Goal: Task Accomplishment & Management: Complete application form

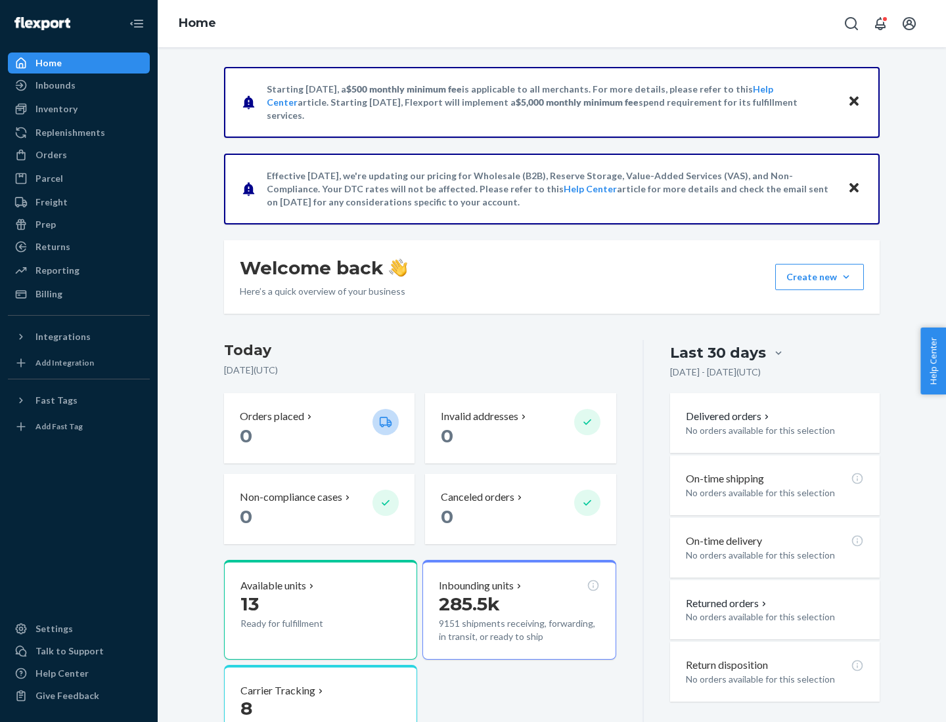
click at [846, 277] on button "Create new Create new inbound Create new order Create new product" at bounding box center [819, 277] width 89 height 26
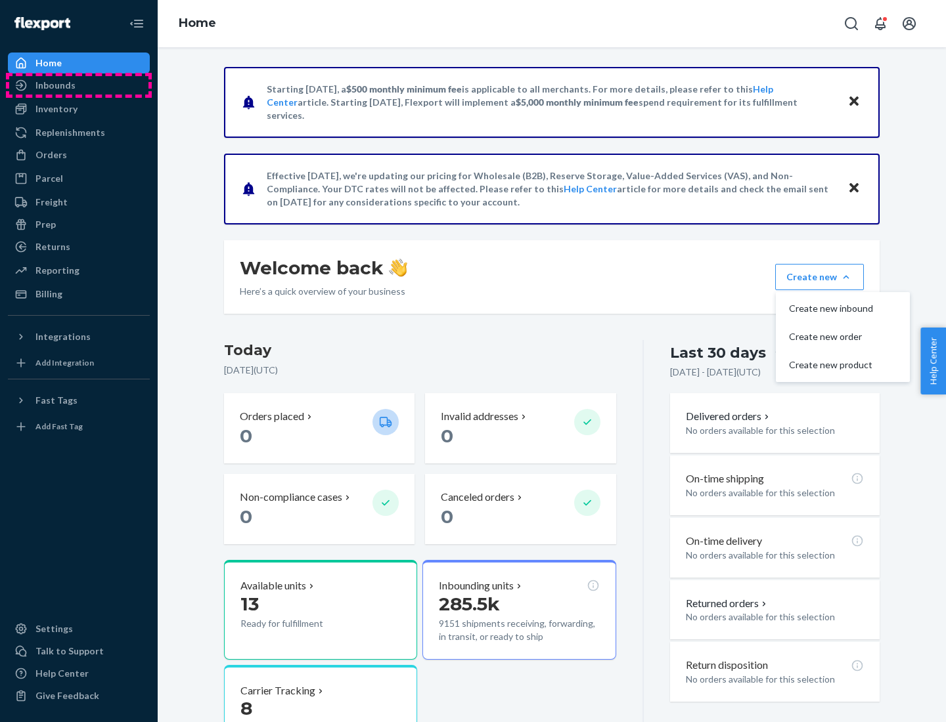
click at [79, 85] on div "Inbounds" at bounding box center [78, 85] width 139 height 18
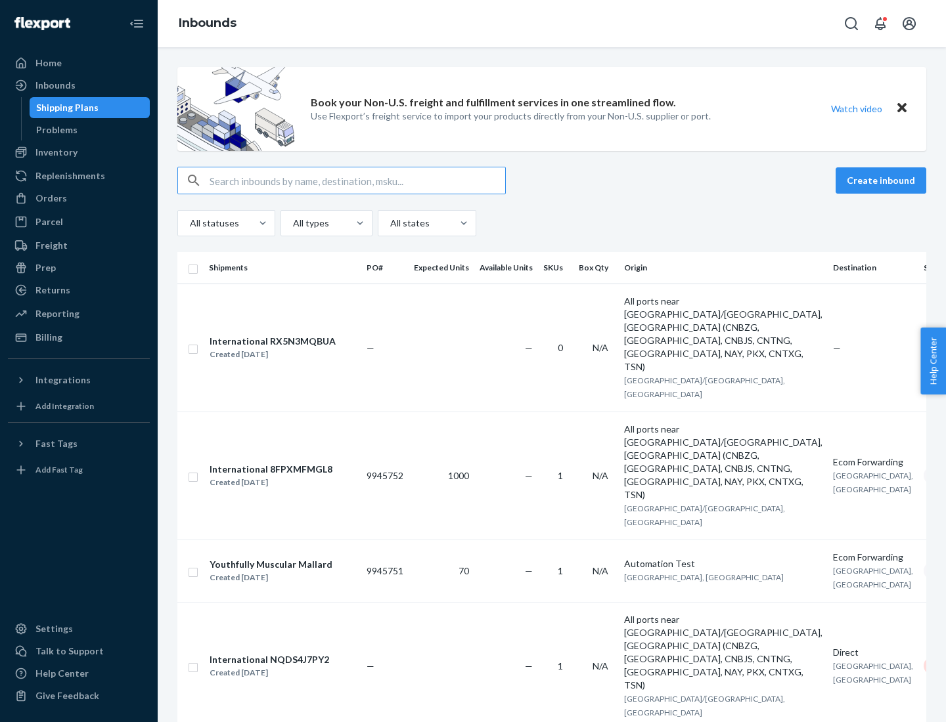
click at [883, 181] on button "Create inbound" at bounding box center [880, 180] width 91 height 26
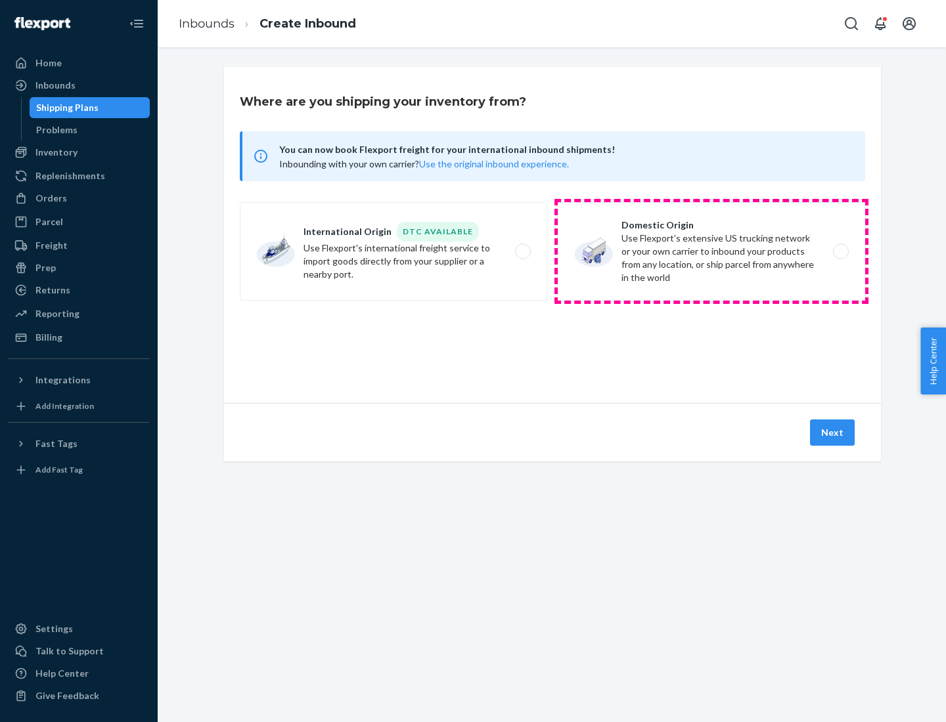
click at [711, 252] on label "Domestic Origin Use Flexport’s extensive US trucking network or your own carrie…" at bounding box center [711, 251] width 307 height 99
click at [840, 252] on input "Domestic Origin Use Flexport’s extensive US trucking network or your own carrie…" at bounding box center [844, 252] width 9 height 9
radio input "true"
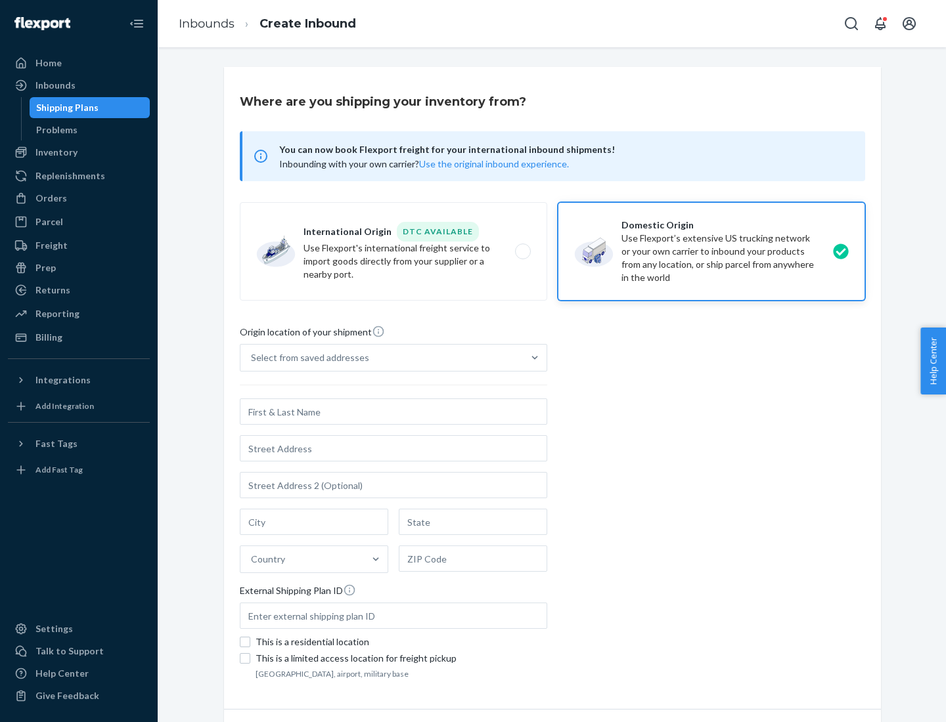
click at [307, 358] on div "Select from saved addresses" at bounding box center [310, 357] width 118 height 13
click at [252, 358] on input "Select from saved addresses" at bounding box center [251, 357] width 1 height 13
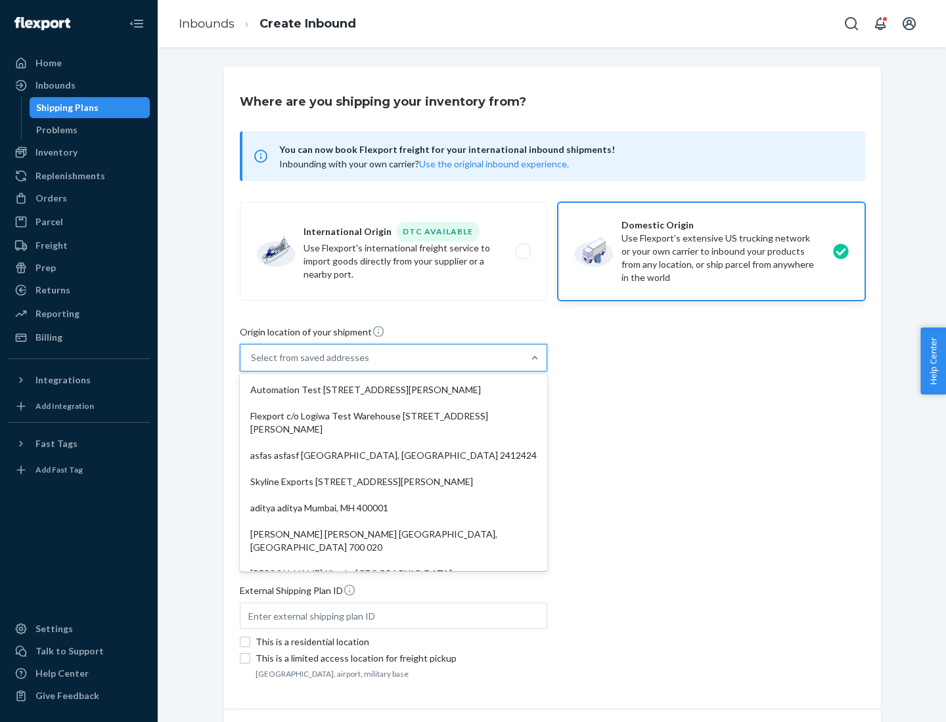
scroll to position [5, 0]
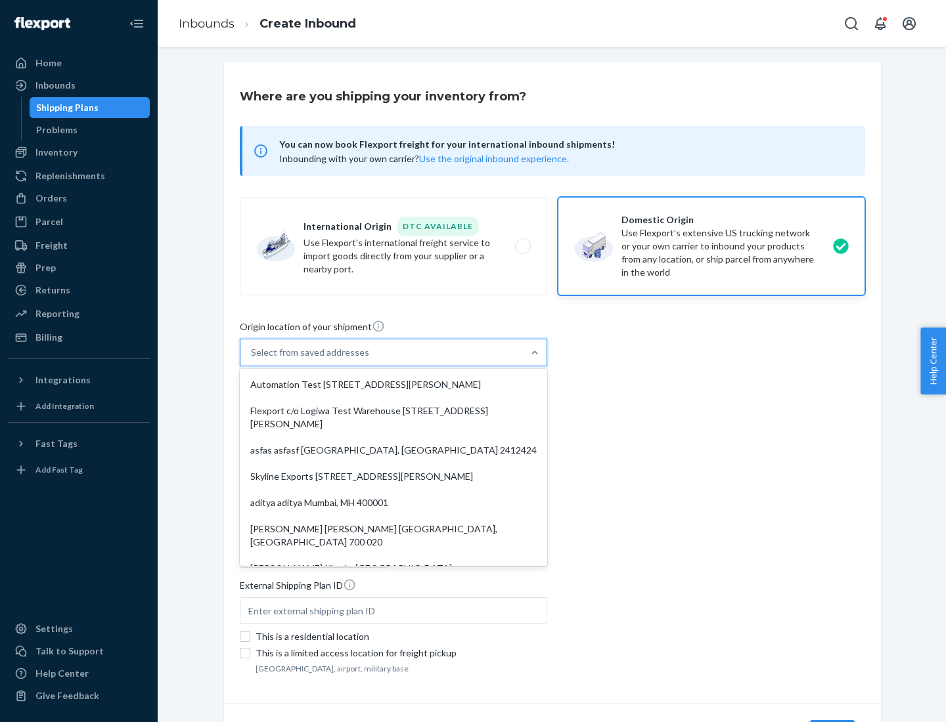
click at [393, 385] on div "Automation Test [STREET_ADDRESS][PERSON_NAME]" at bounding box center [393, 385] width 302 height 26
click at [252, 359] on input "option Automation Test [STREET_ADDRESS][PERSON_NAME]. 9 results available. Use …" at bounding box center [251, 352] width 1 height 13
type input "Automation Test"
type input "[STREET_ADDRESS][PERSON_NAME]"
type input "9th Floor"
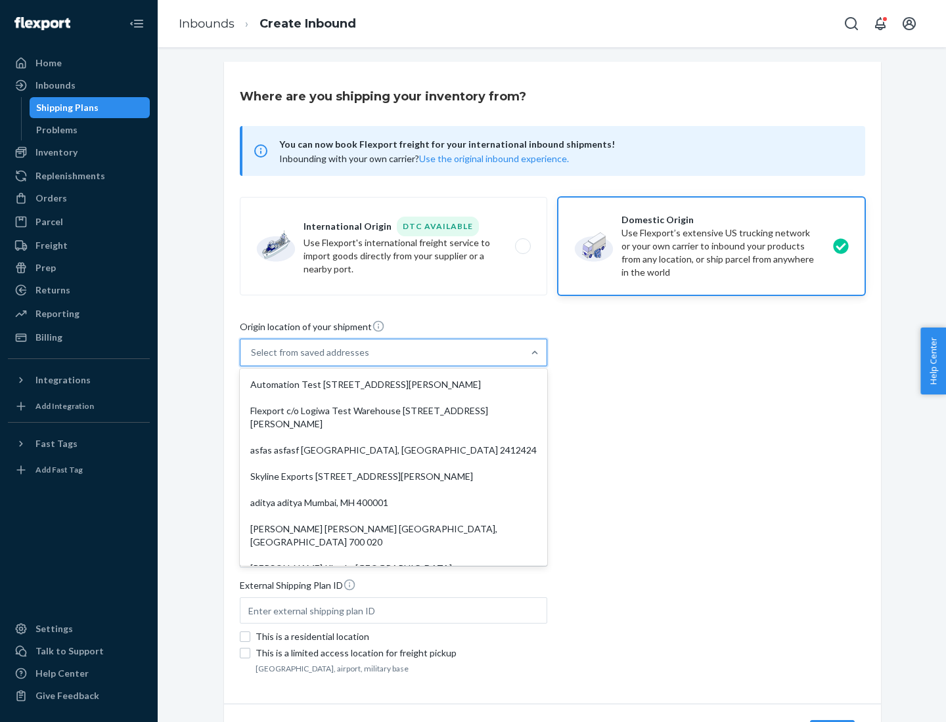
type input "[GEOGRAPHIC_DATA]"
type input "CA"
type input "94104"
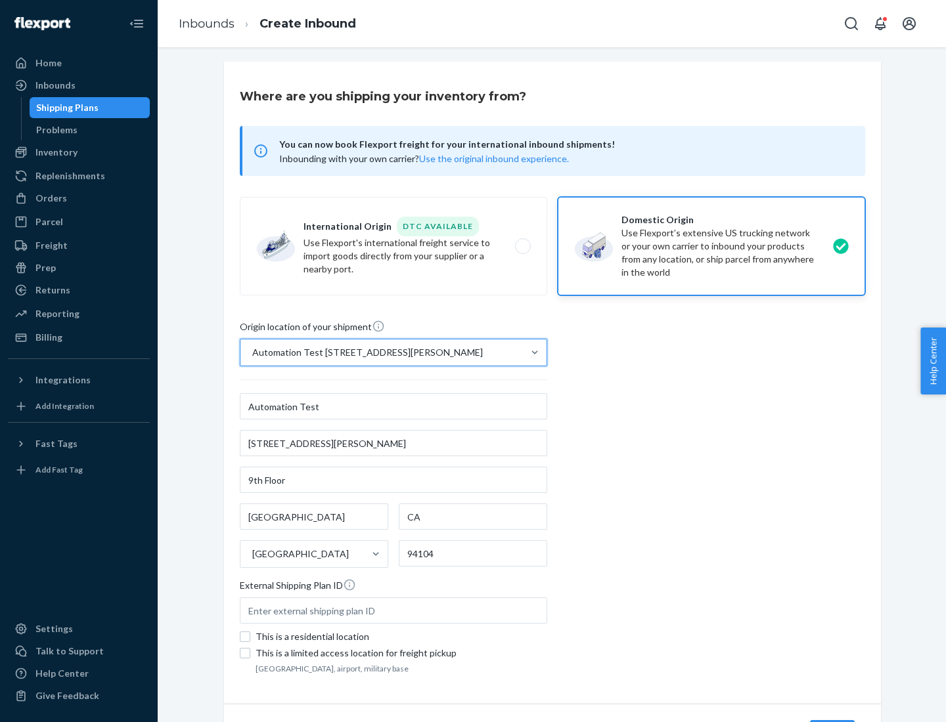
scroll to position [77, 0]
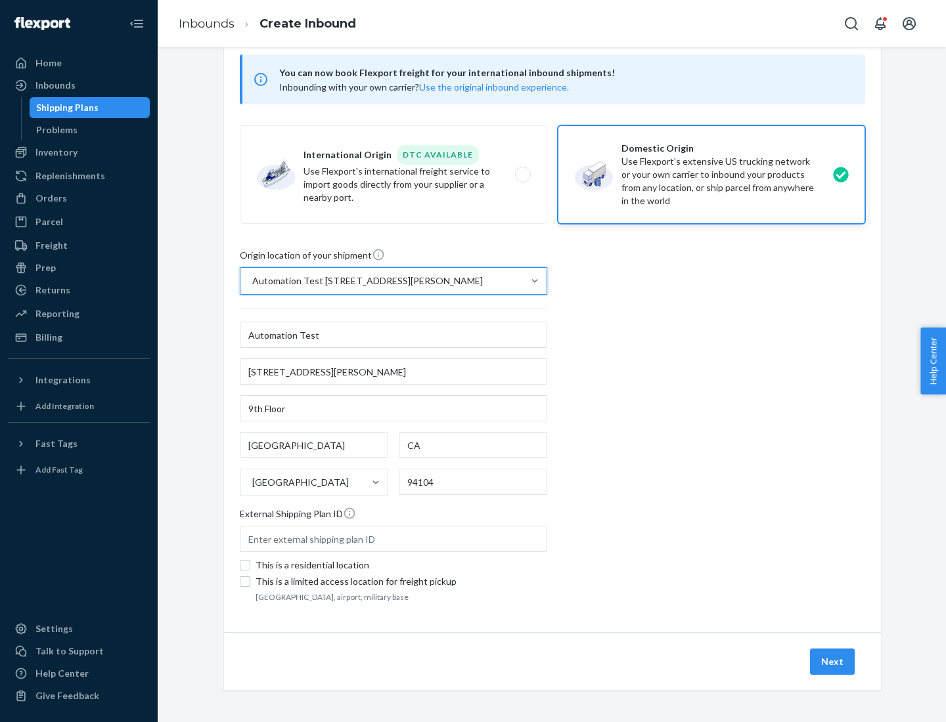
click at [833, 662] on button "Next" at bounding box center [832, 662] width 45 height 26
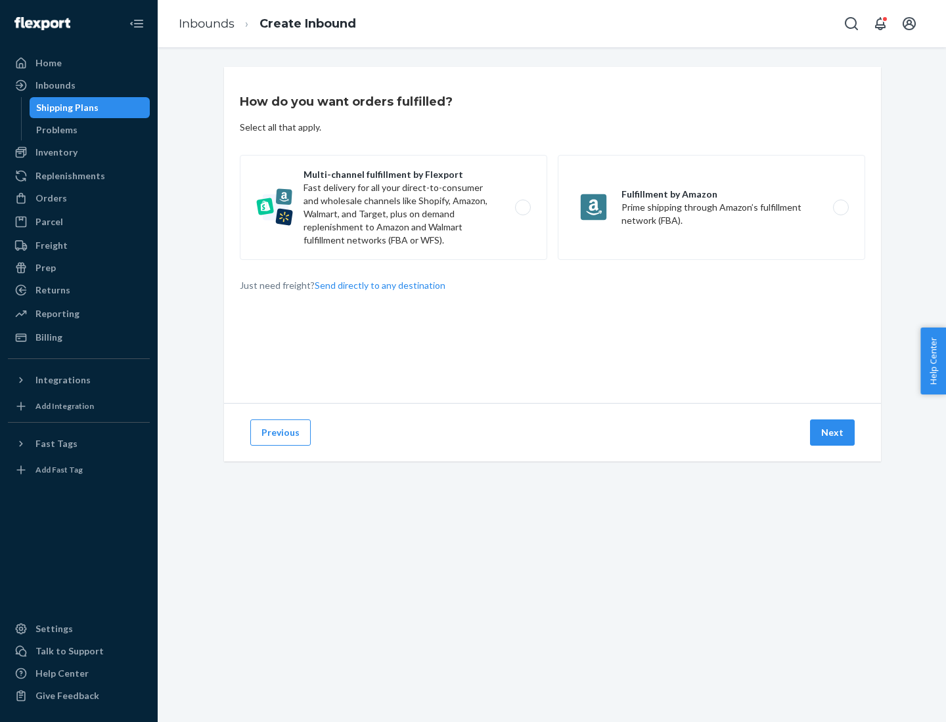
click at [393, 208] on label "Multi-channel fulfillment by Flexport Fast delivery for all your direct-to-cons…" at bounding box center [393, 207] width 307 height 105
click at [522, 208] on input "Multi-channel fulfillment by Flexport Fast delivery for all your direct-to-cons…" at bounding box center [526, 208] width 9 height 9
radio input "true"
click at [833, 433] on button "Next" at bounding box center [832, 433] width 45 height 26
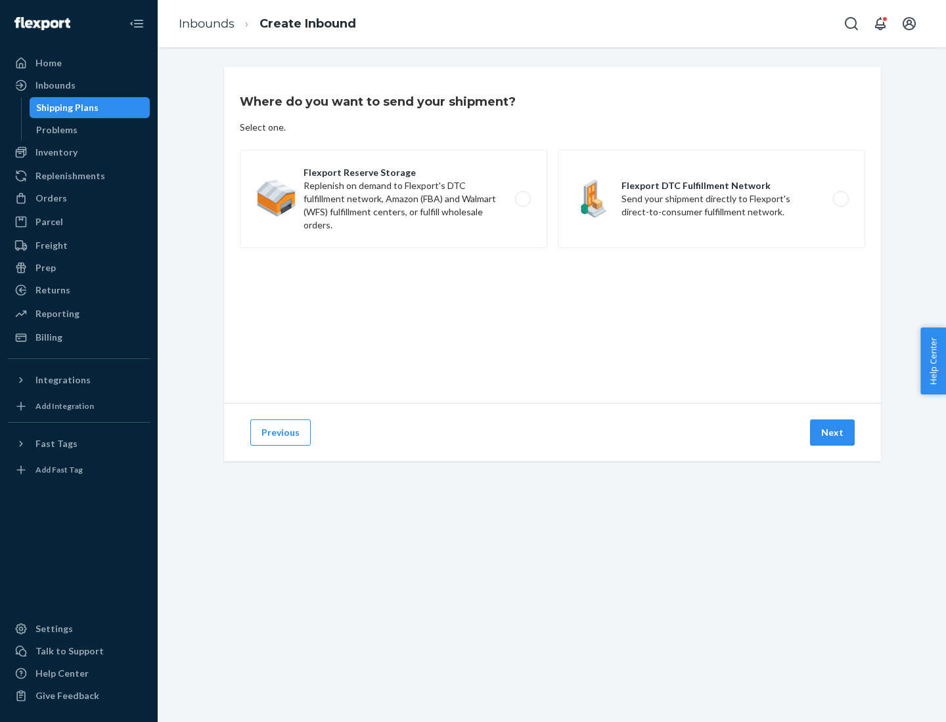
click at [711, 199] on label "Flexport DTC Fulfillment Network Send your shipment directly to Flexport's dire…" at bounding box center [711, 199] width 307 height 99
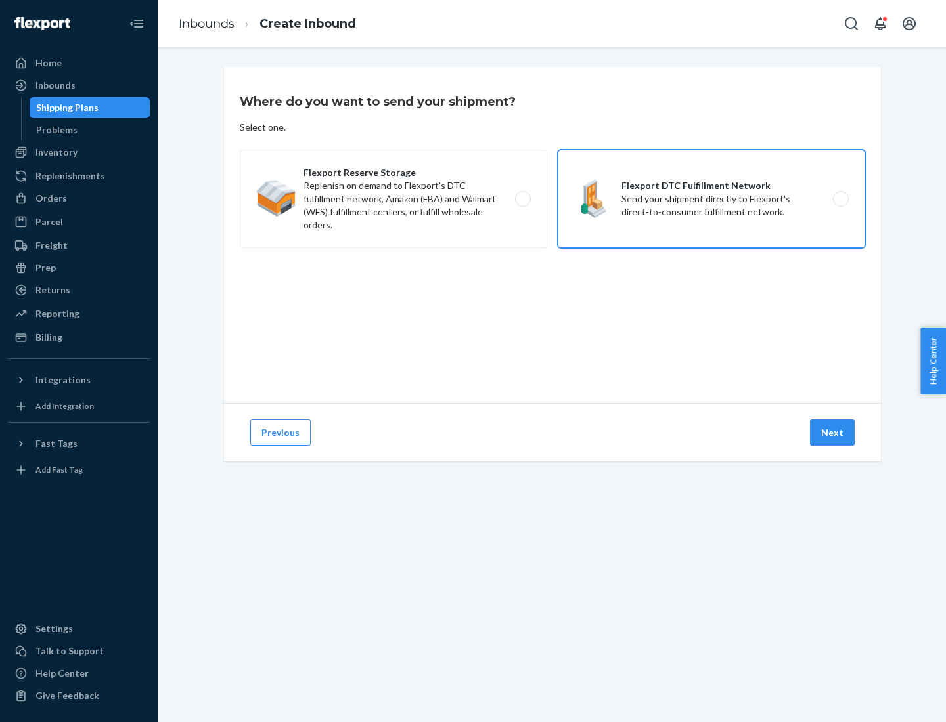
click at [840, 199] on input "Flexport DTC Fulfillment Network Send your shipment directly to Flexport's dire…" at bounding box center [844, 199] width 9 height 9
radio input "true"
click at [833, 433] on button "Next" at bounding box center [832, 433] width 45 height 26
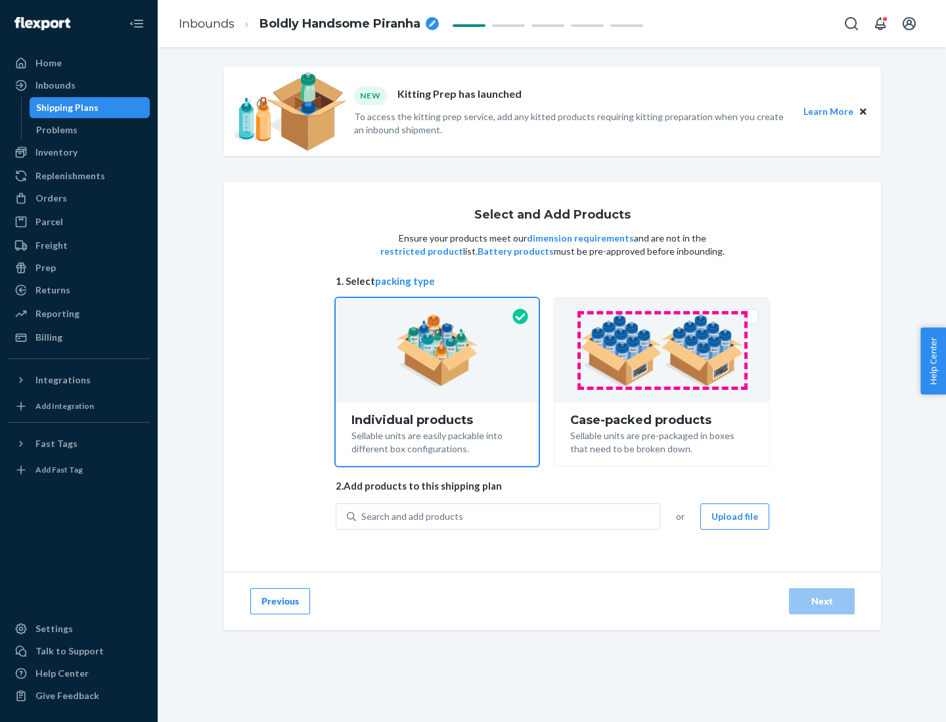
click at [662, 351] on img at bounding box center [662, 351] width 164 height 72
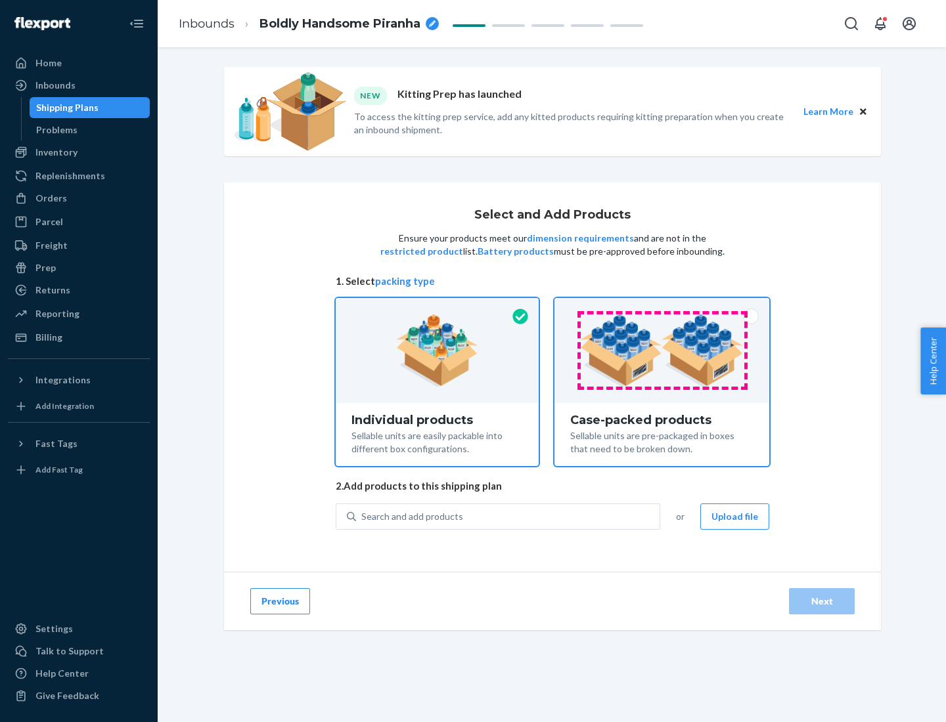
click at [662, 307] on input "Case-packed products Sellable units are pre-packaged in boxes that need to be b…" at bounding box center [661, 302] width 9 height 9
radio input "true"
radio input "false"
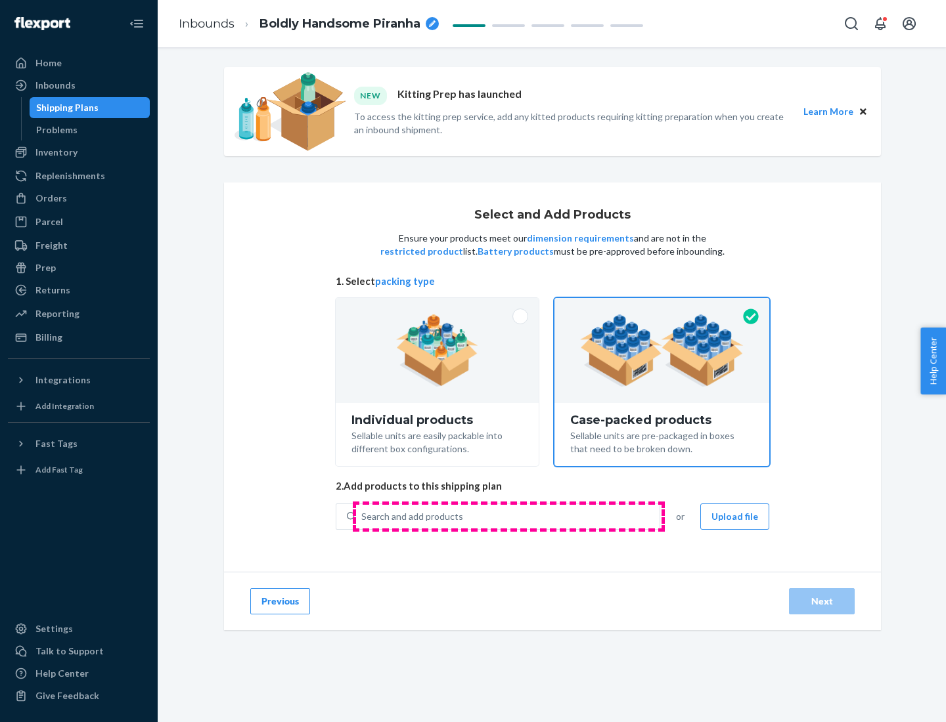
click at [508, 516] on div "Search and add products" at bounding box center [507, 517] width 303 height 24
click at [363, 516] on input "Search and add products" at bounding box center [361, 516] width 1 height 13
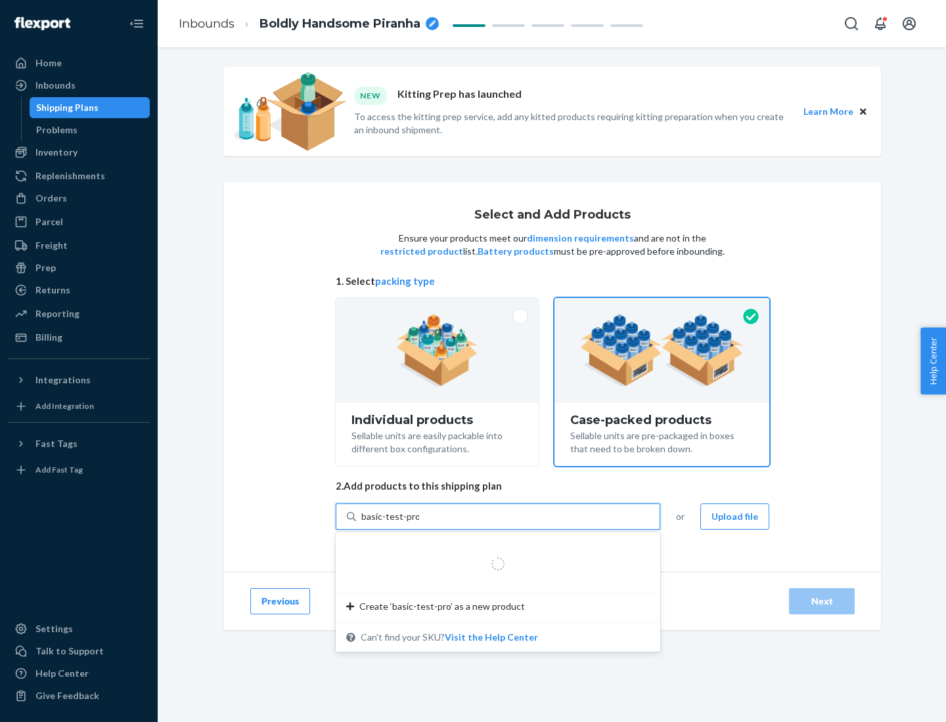
type input "basic-test-product-1"
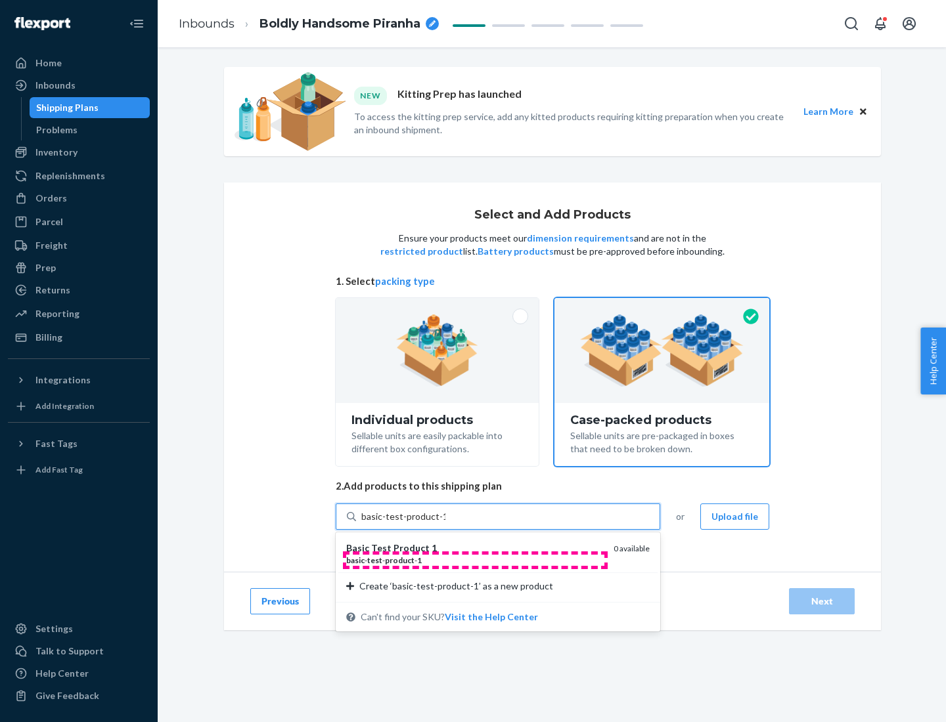
click at [475, 560] on div "basic - test - product - 1" at bounding box center [474, 560] width 257 height 11
click at [445, 523] on input "basic-test-product-1" at bounding box center [403, 516] width 84 height 13
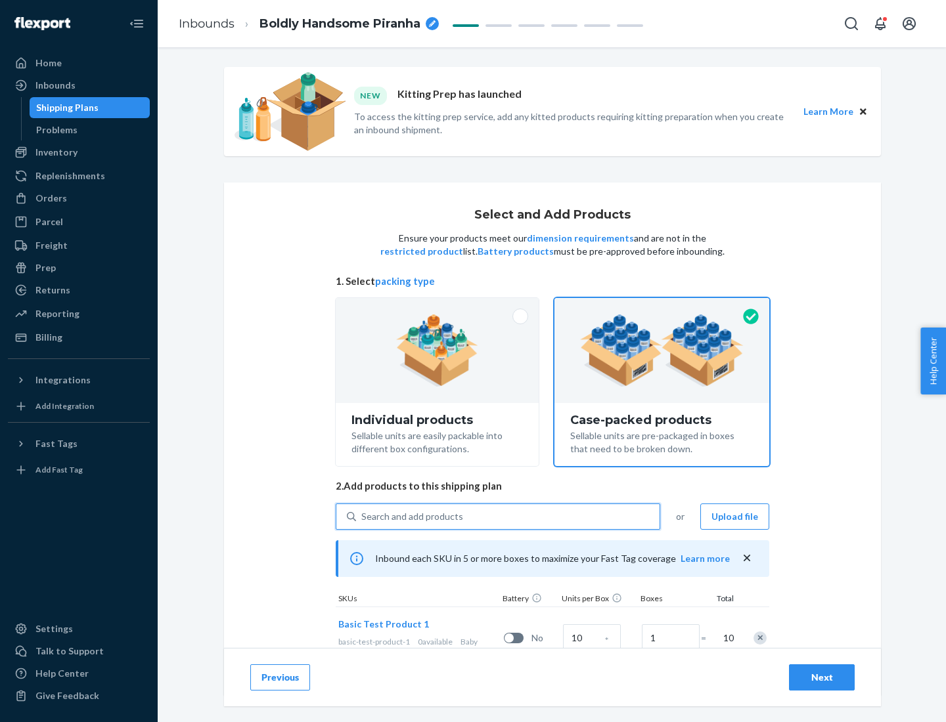
scroll to position [47, 0]
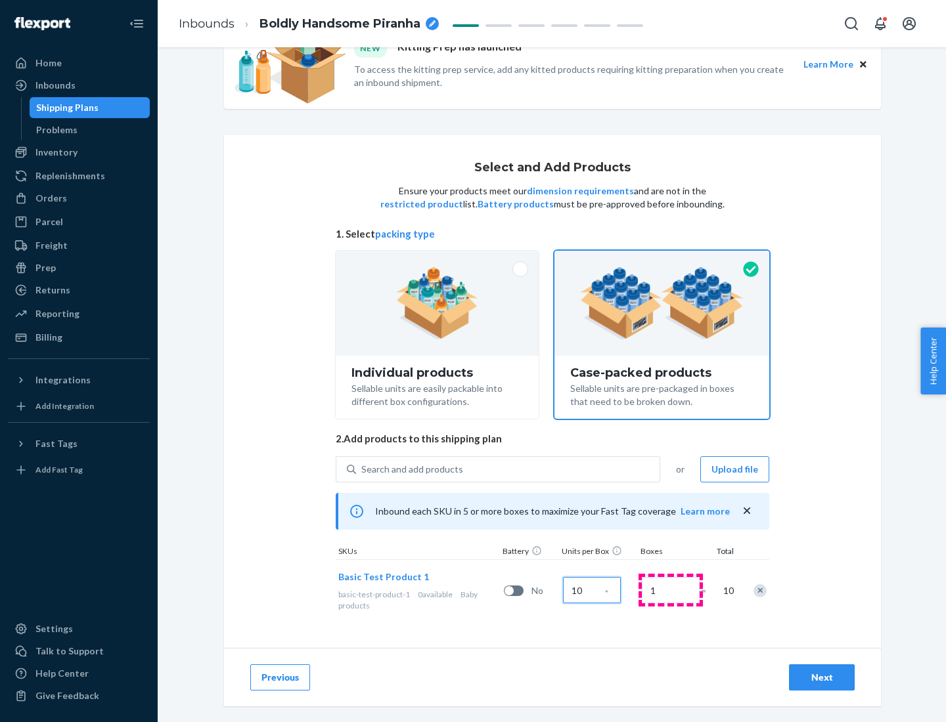
type input "10"
type input "7"
click at [822, 678] on div "Next" at bounding box center [821, 677] width 43 height 13
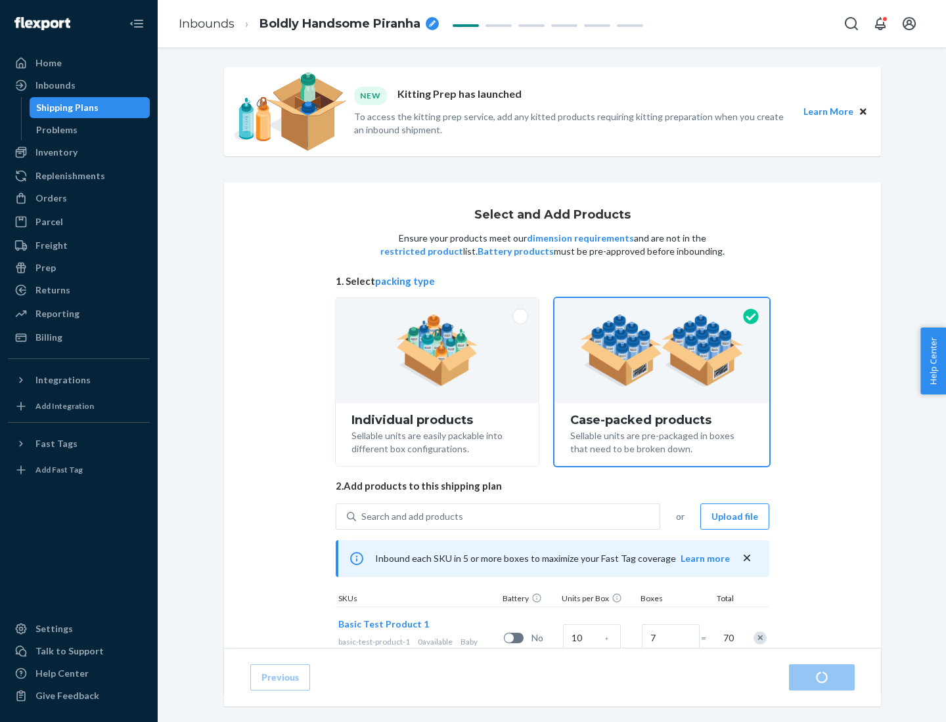
radio input "true"
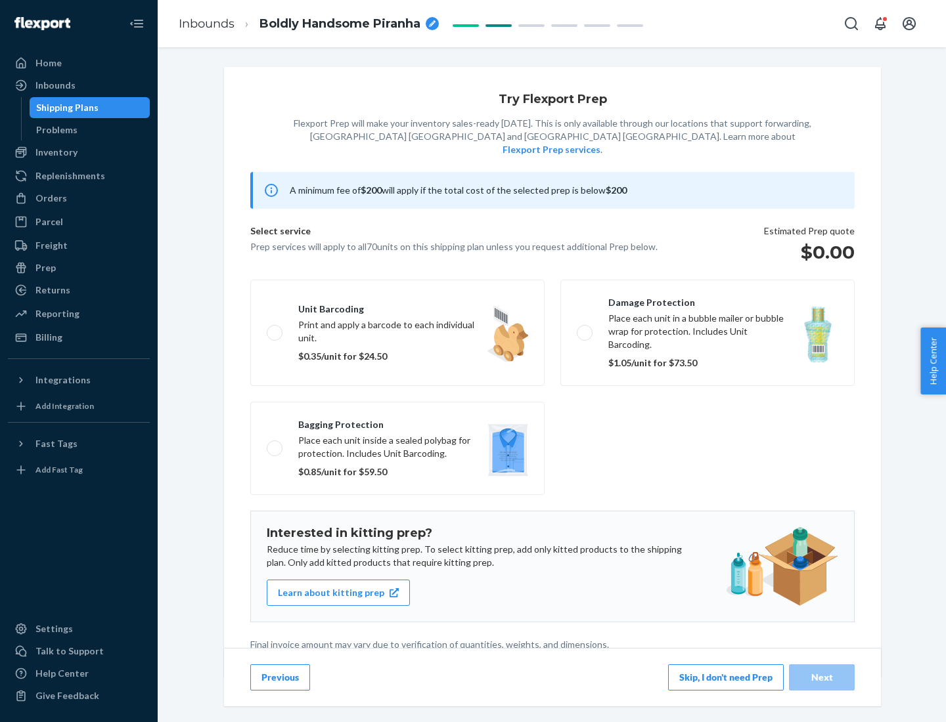
scroll to position [3, 0]
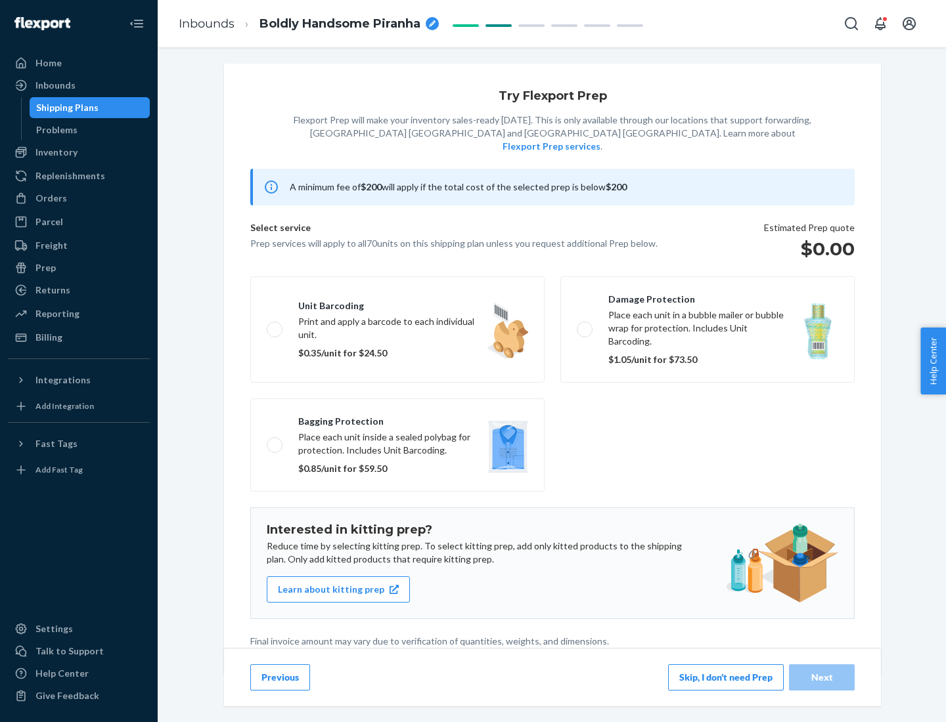
click at [397, 418] on label "Bagging protection Place each unit inside a sealed polybag for protection. Incl…" at bounding box center [397, 445] width 294 height 93
click at [275, 441] on input "Bagging protection Place each unit inside a sealed polybag for protection. Incl…" at bounding box center [271, 445] width 9 height 9
checkbox input "true"
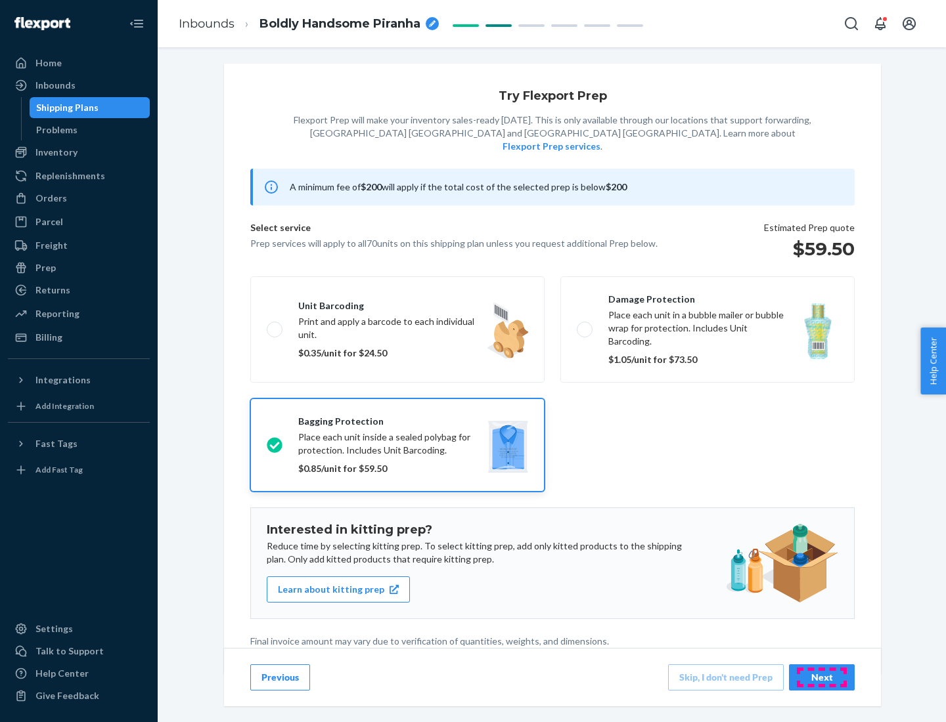
click at [822, 677] on div "Next" at bounding box center [821, 677] width 43 height 13
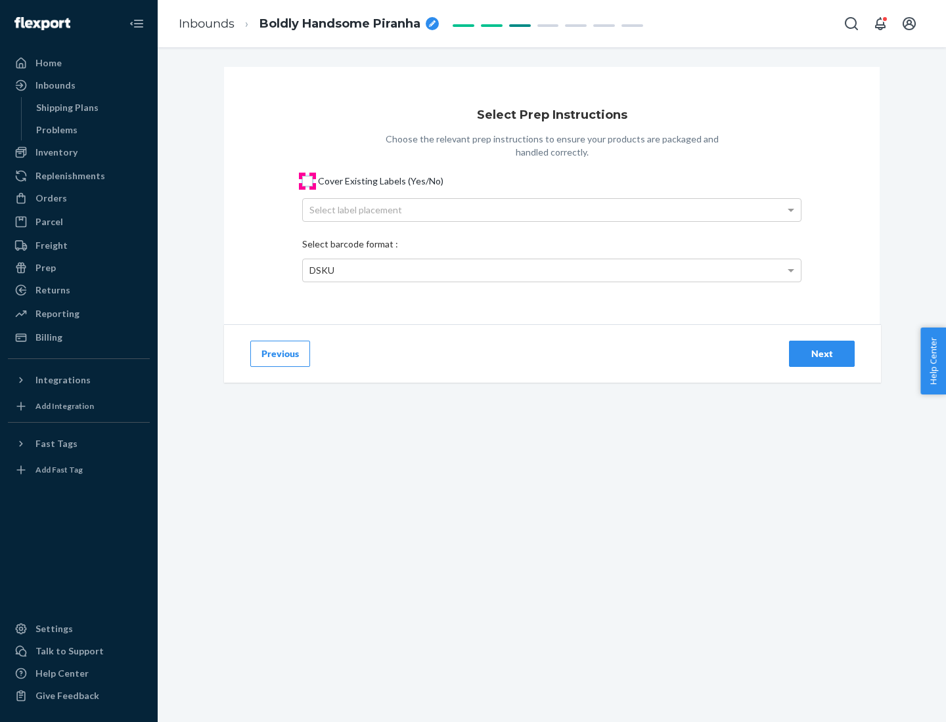
click at [307, 181] on input "Cover Existing Labels (Yes/No)" at bounding box center [307, 181] width 11 height 11
checkbox input "true"
click at [552, 209] on div "Select label placement" at bounding box center [552, 210] width 498 height 22
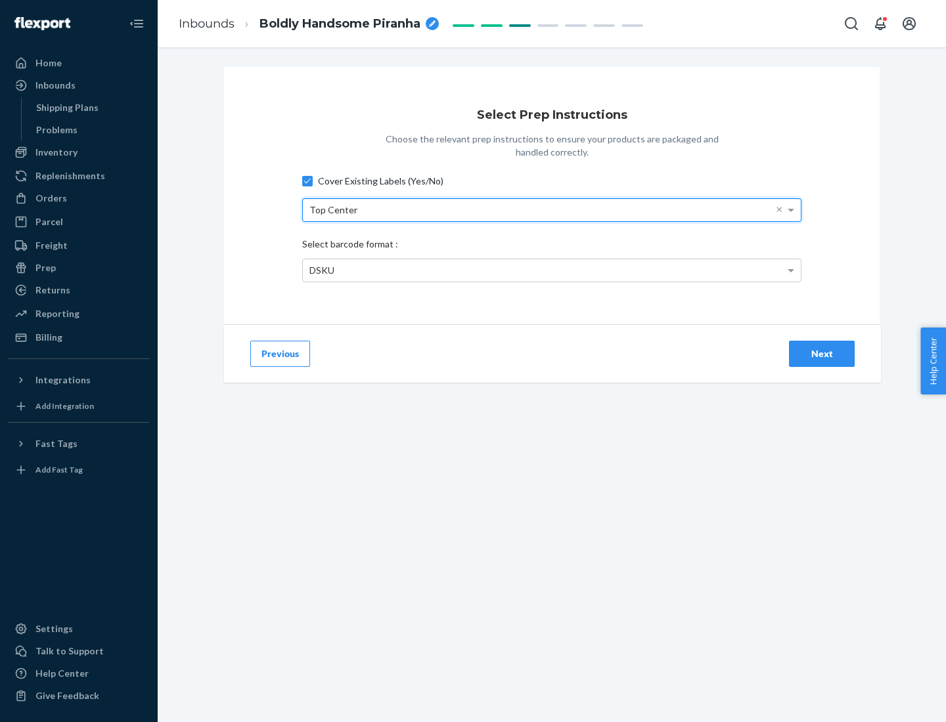
click at [552, 270] on div "DSKU" at bounding box center [552, 270] width 498 height 22
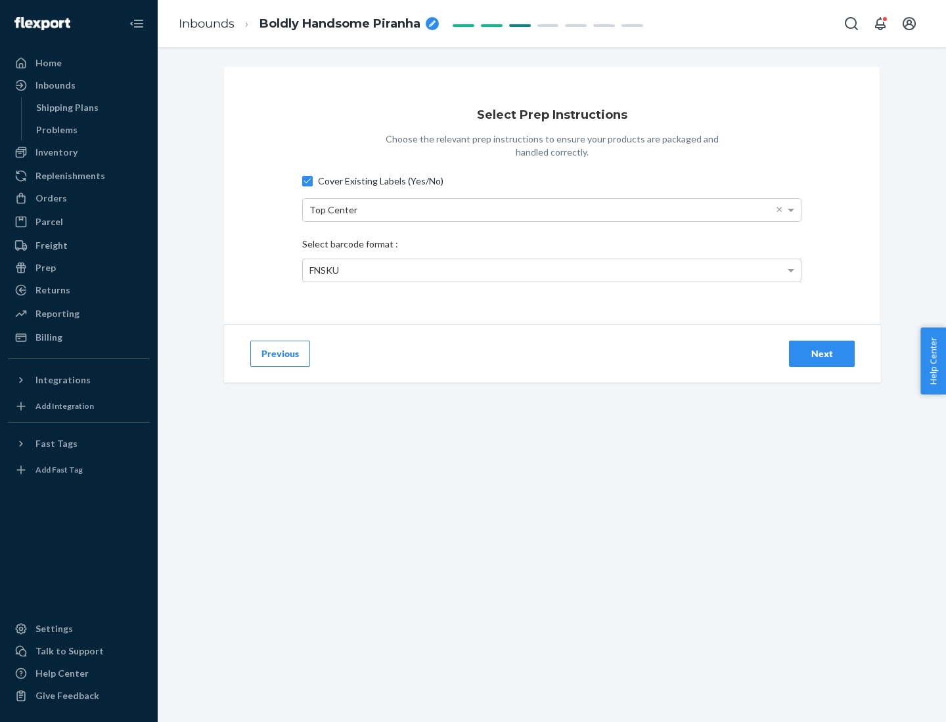
click at [822, 353] on div "Next" at bounding box center [821, 353] width 43 height 13
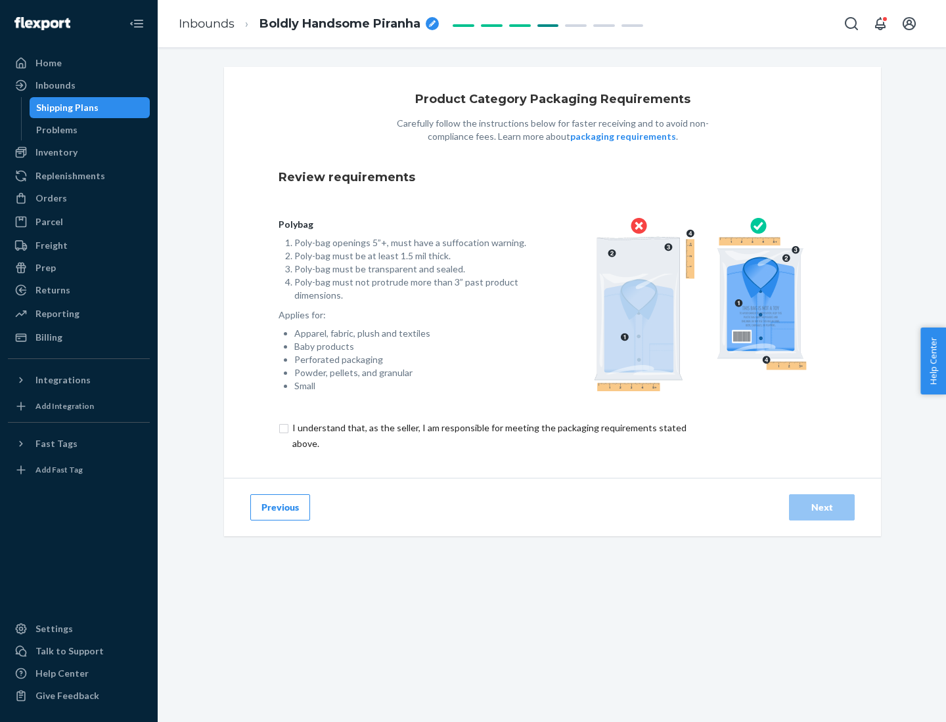
click at [488, 435] on input "checkbox" at bounding box center [496, 436] width 437 height 32
checkbox input "true"
click at [822, 507] on div "Next" at bounding box center [821, 507] width 43 height 13
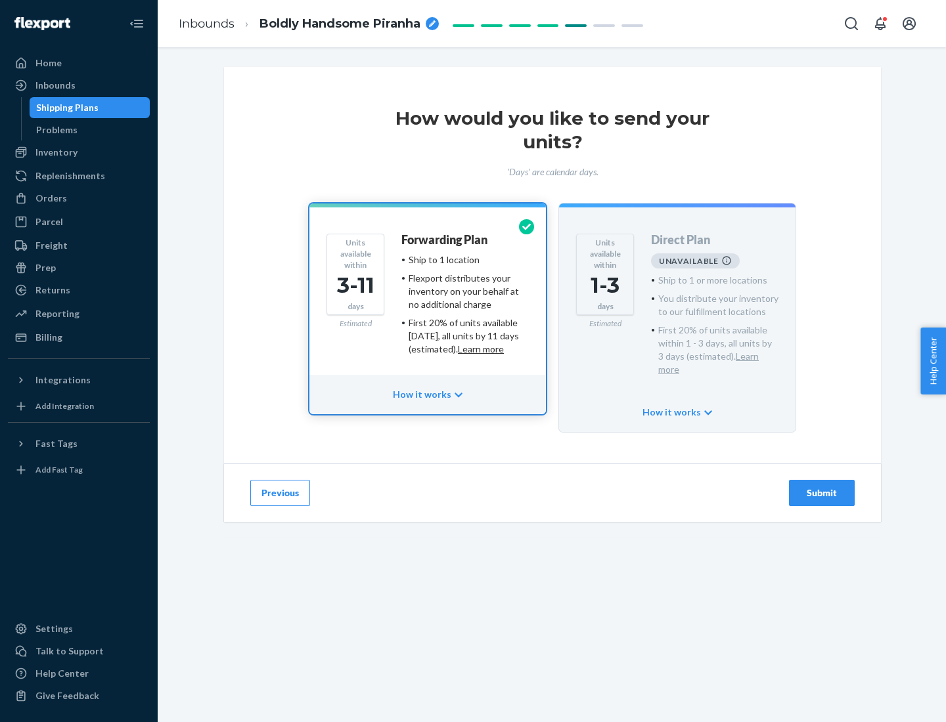
click at [445, 240] on h4 "Forwarding Plan" at bounding box center [444, 240] width 86 height 13
click at [822, 487] on div "Submit" at bounding box center [821, 493] width 43 height 13
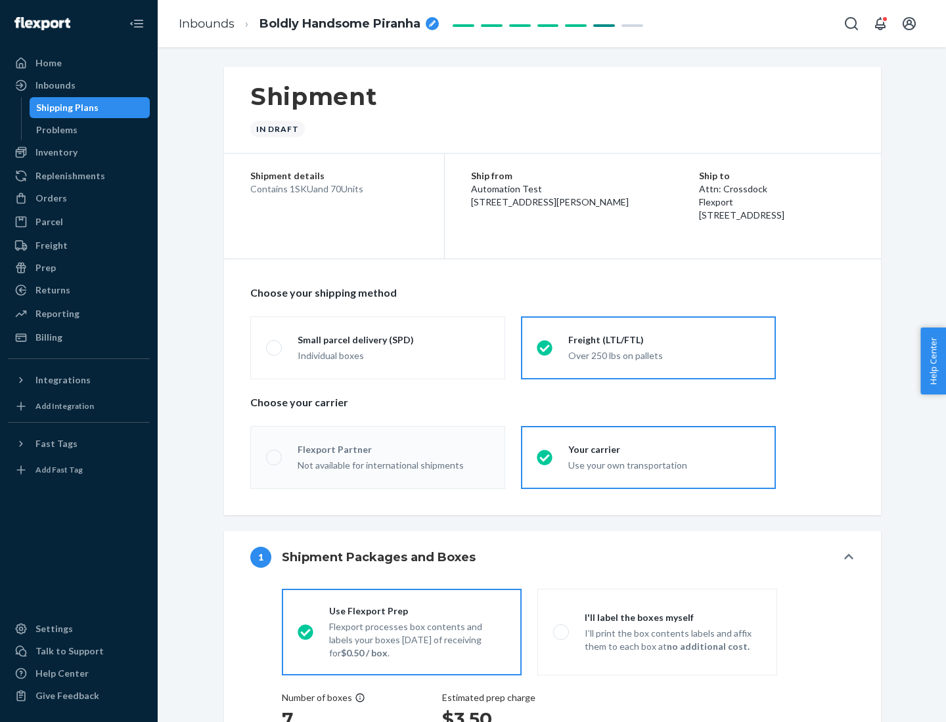
radio input "true"
radio input "false"
radio input "true"
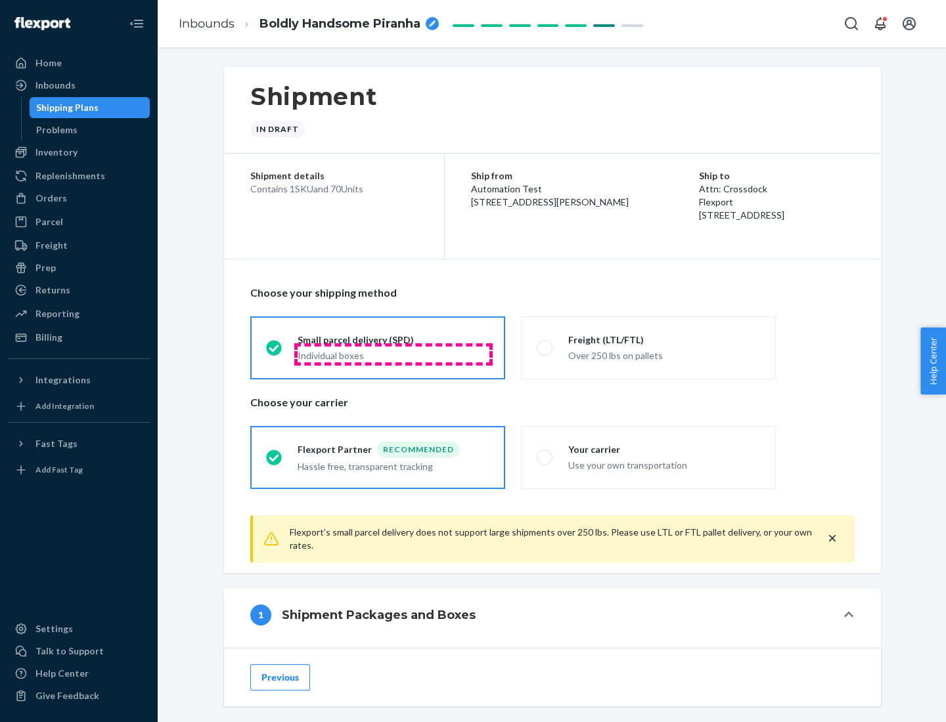
click at [393, 354] on div "Individual boxes" at bounding box center [393, 355] width 192 height 13
click at [275, 352] on input "Small parcel delivery (SPD) Individual boxes" at bounding box center [270, 347] width 9 height 9
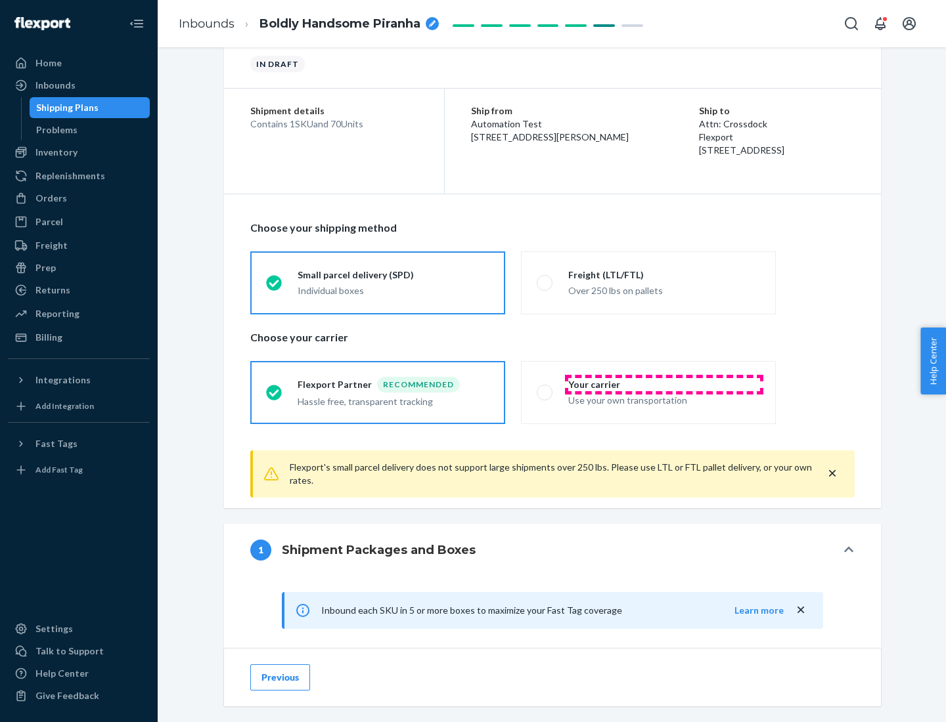
click at [664, 384] on div "Your carrier" at bounding box center [664, 384] width 192 height 13
click at [545, 388] on input "Your carrier Use your own transportation" at bounding box center [541, 392] width 9 height 9
radio input "true"
radio input "false"
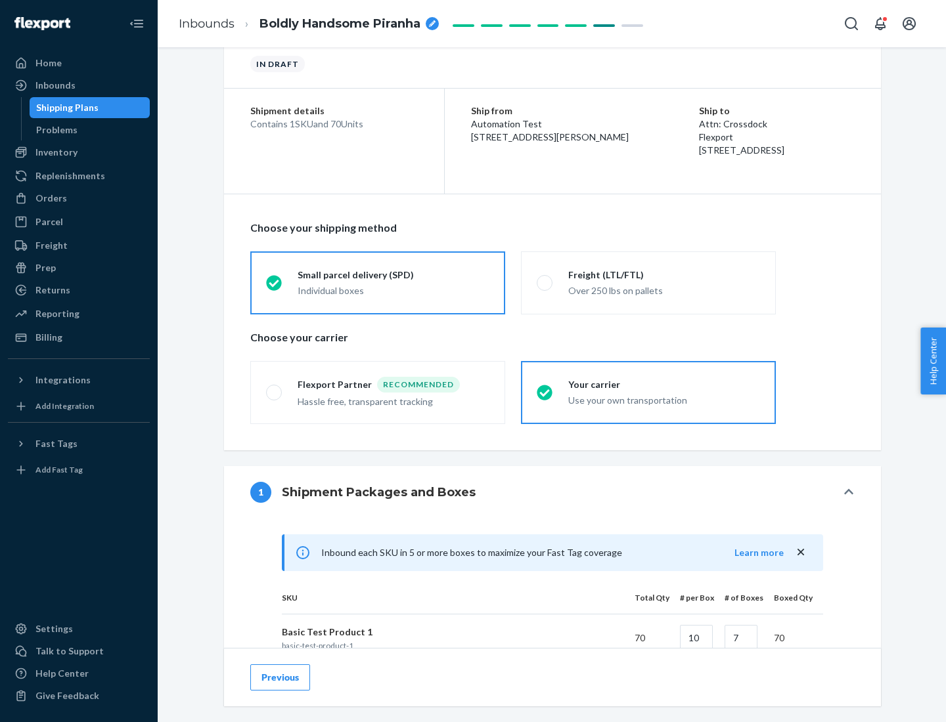
scroll to position [319, 0]
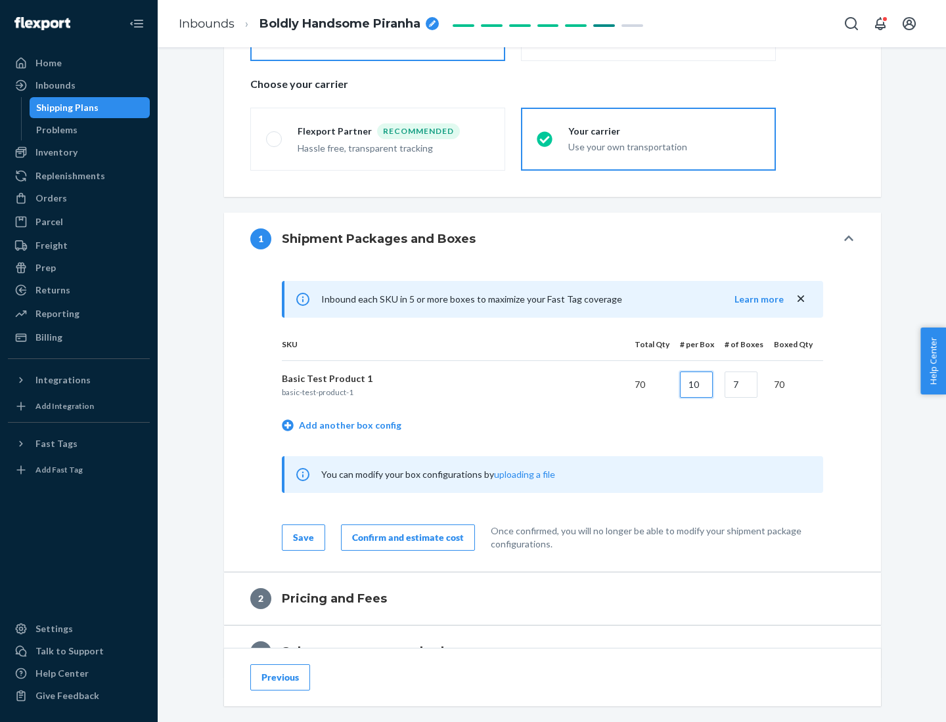
type input "10"
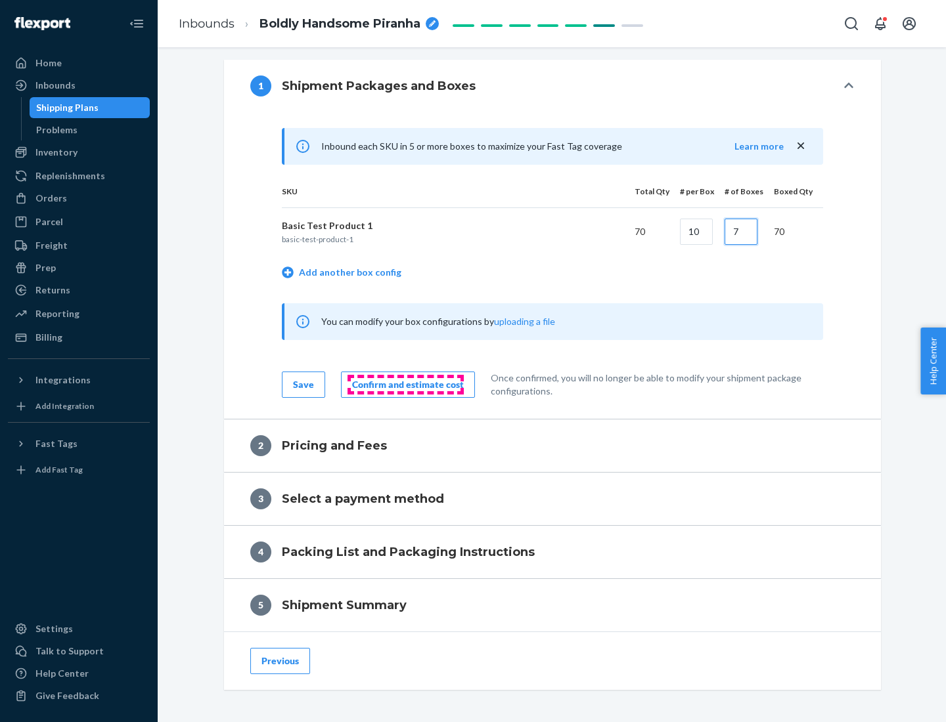
type input "7"
click at [405, 384] on div "Confirm and estimate cost" at bounding box center [408, 384] width 112 height 13
